Goal: Task Accomplishment & Management: Manage account settings

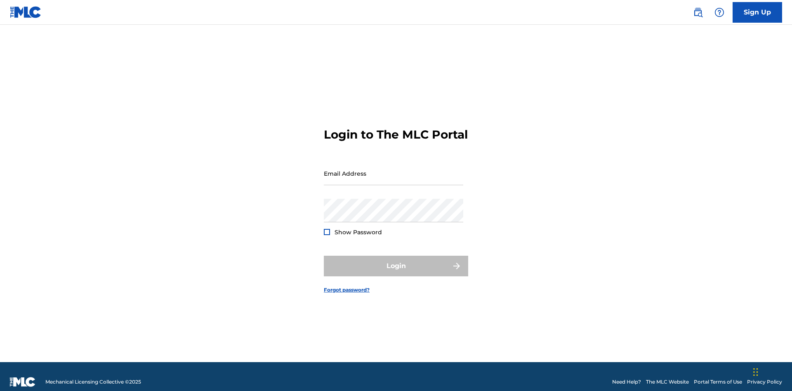
scroll to position [11, 0]
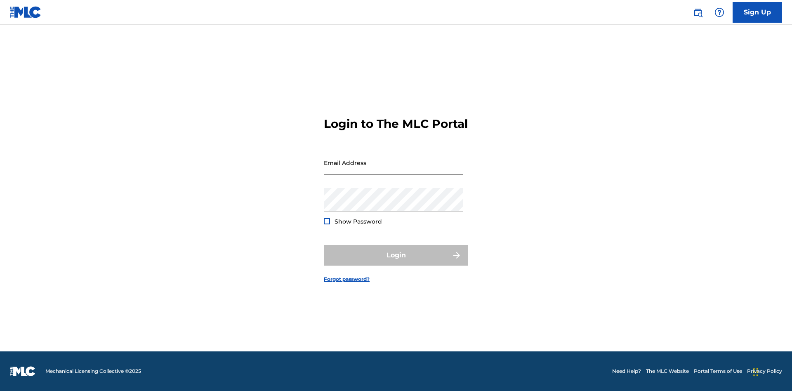
click at [393, 169] on input "Email Address" at bounding box center [393, 162] width 139 height 23
type input "[PERSON_NAME][EMAIL_ADDRESS][PERSON_NAME][DOMAIN_NAME]"
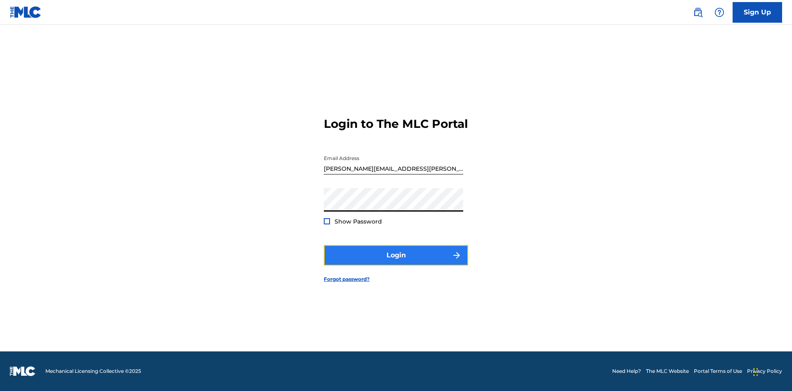
click at [396, 262] on button "Login" at bounding box center [396, 255] width 144 height 21
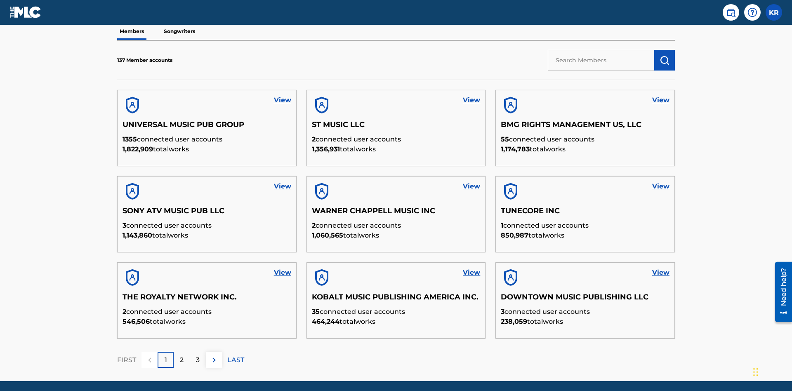
click at [601, 60] on input "text" at bounding box center [600, 60] width 106 height 21
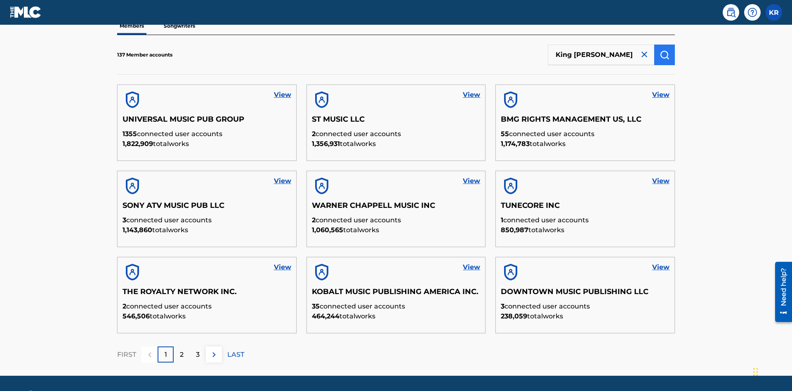
type input "King [PERSON_NAME]"
click at [664, 54] on img "submit" at bounding box center [664, 55] width 10 height 10
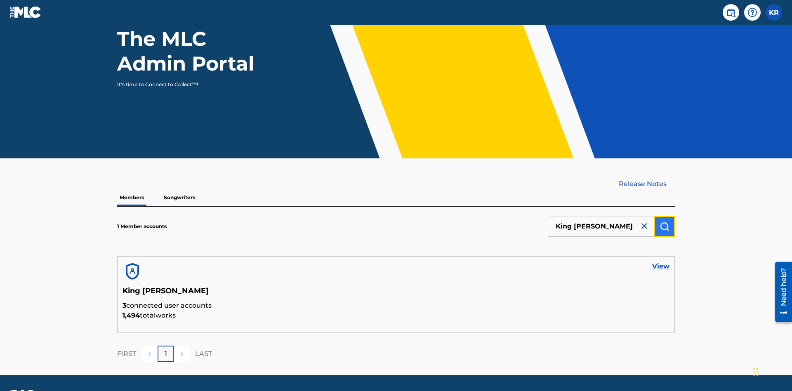
scroll to position [107, 0]
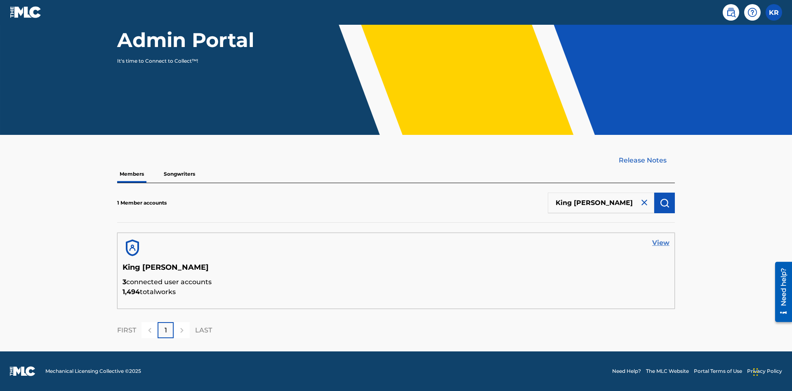
click at [660, 243] on link "View" at bounding box center [660, 243] width 17 height 10
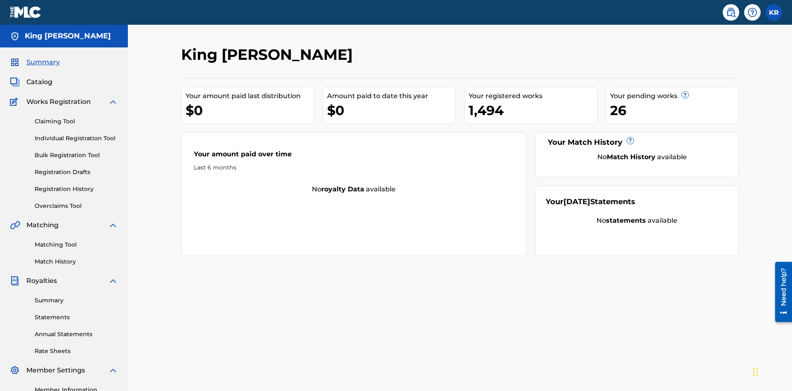
scroll to position [103, 0]
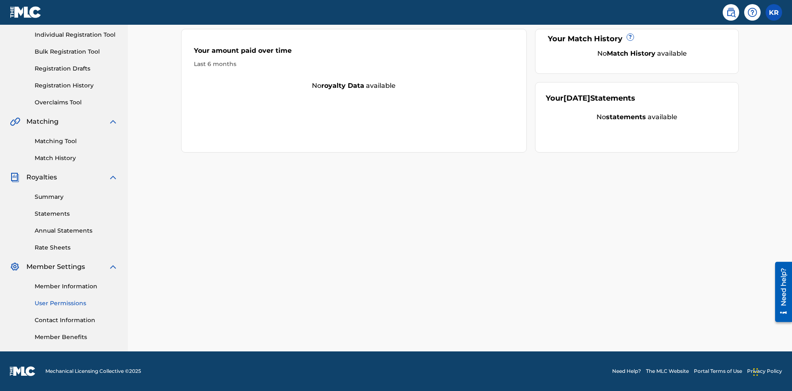
click at [76, 303] on link "User Permissions" at bounding box center [76, 303] width 83 height 9
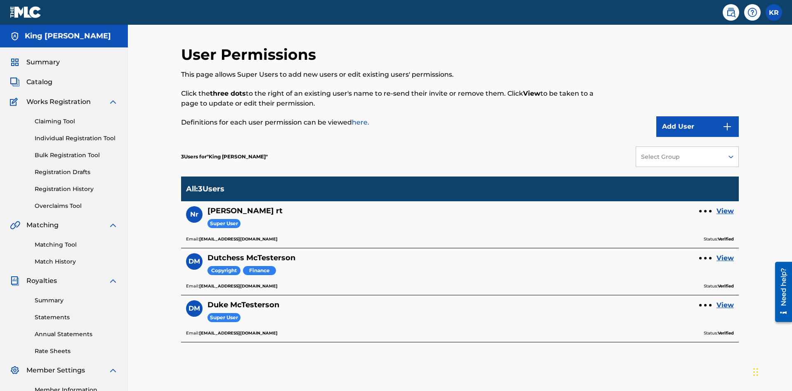
scroll to position [103, 0]
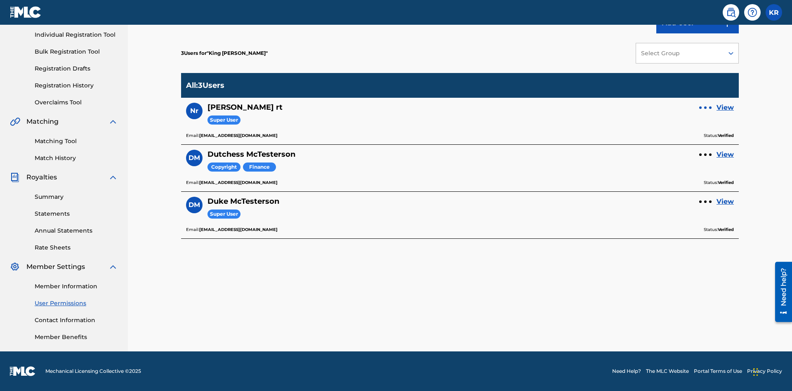
click at [705, 108] on div at bounding box center [705, 107] width 2 height 2
click at [705, 91] on p "Remove User" at bounding box center [705, 91] width 70 height 20
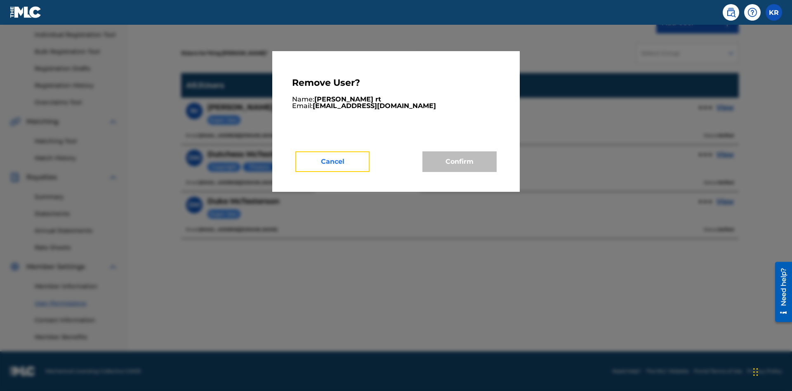
click at [332, 161] on button "Cancel" at bounding box center [332, 161] width 74 height 21
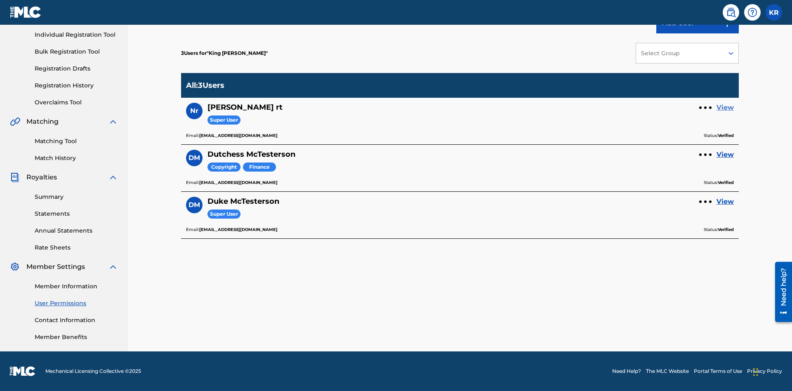
click at [725, 108] on link "View" at bounding box center [724, 108] width 17 height 10
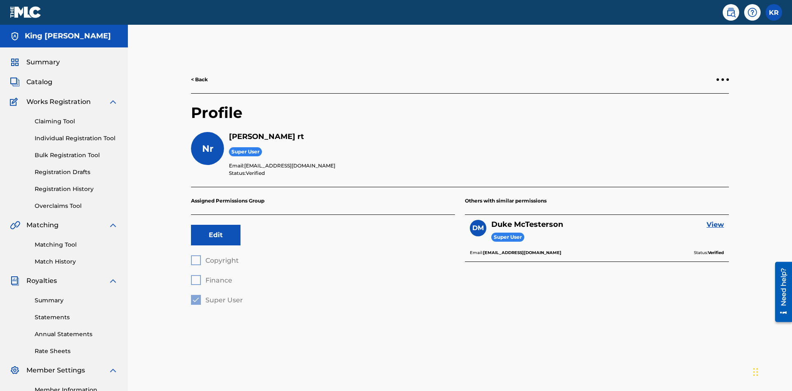
scroll to position [29, 0]
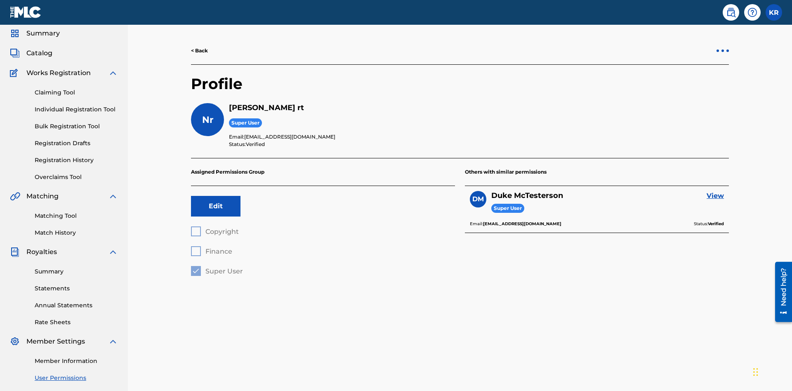
click at [722, 51] on div at bounding box center [722, 50] width 2 height 2
